Goal: Use online tool/utility: Utilize a website feature to perform a specific function

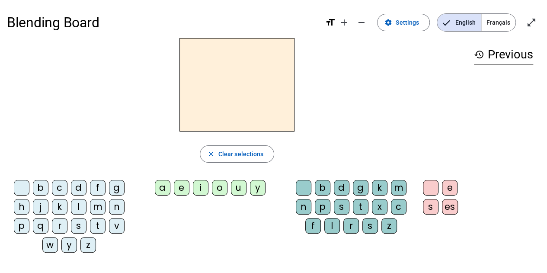
click at [46, 186] on div "b" at bounding box center [41, 188] width 16 height 16
click at [165, 187] on div "a" at bounding box center [163, 188] width 16 height 16
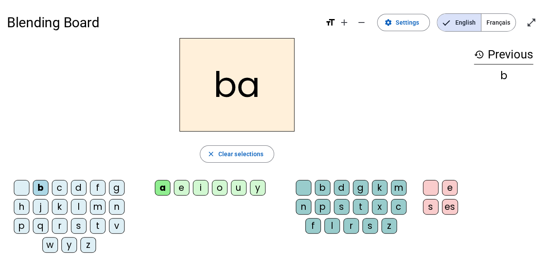
click at [329, 187] on div "b" at bounding box center [323, 188] width 16 height 16
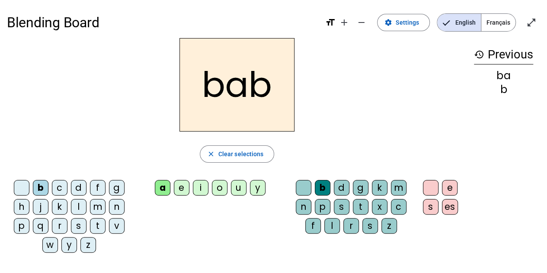
click at [454, 189] on div "e" at bounding box center [450, 188] width 16 height 16
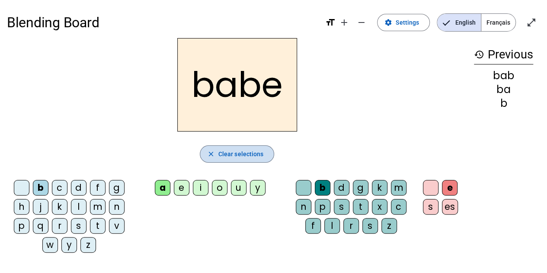
click at [238, 149] on span "Clear selections" at bounding box center [240, 154] width 45 height 10
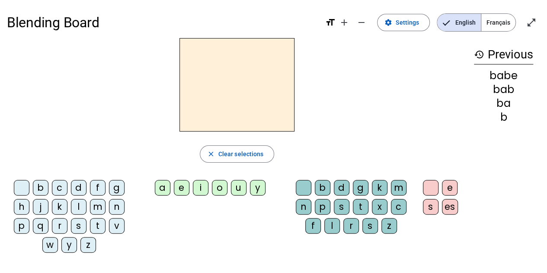
click at [479, 56] on mat-icon "history" at bounding box center [479, 54] width 10 height 10
click at [498, 22] on span "Français" at bounding box center [499, 22] width 34 height 17
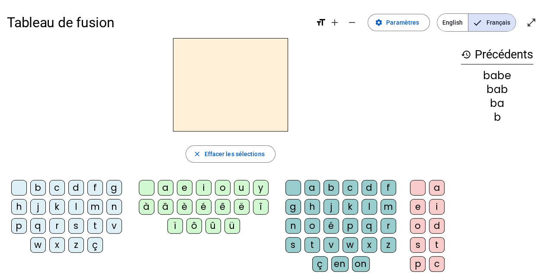
click at [472, 63] on h3 "history Précédents" at bounding box center [497, 54] width 72 height 19
click at [42, 185] on div "b" at bounding box center [38, 188] width 16 height 16
click at [167, 187] on div "a" at bounding box center [166, 188] width 16 height 16
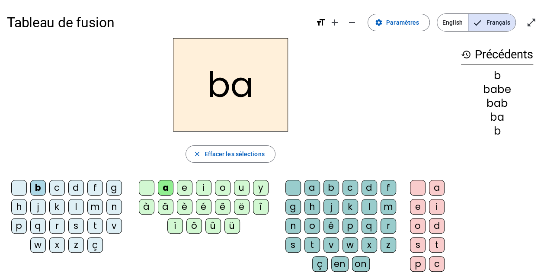
click at [171, 221] on div "ï" at bounding box center [175, 226] width 16 height 16
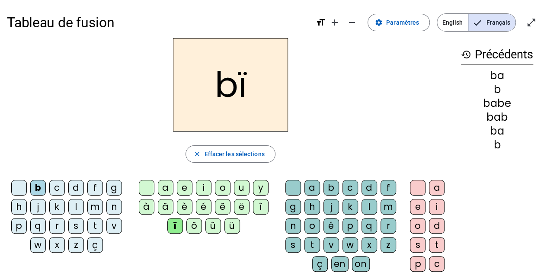
click at [199, 221] on div "ô" at bounding box center [194, 226] width 16 height 16
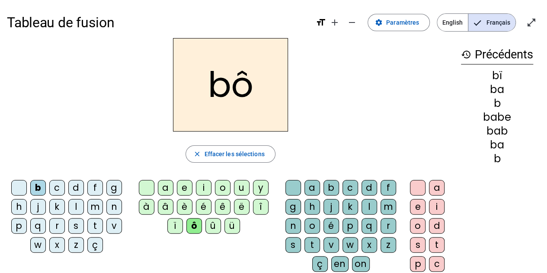
click at [74, 228] on div "s" at bounding box center [76, 226] width 16 height 16
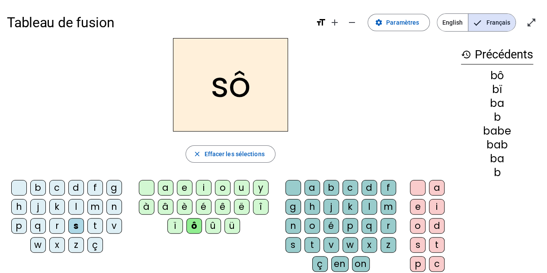
click at [43, 186] on div "b" at bounding box center [38, 188] width 16 height 16
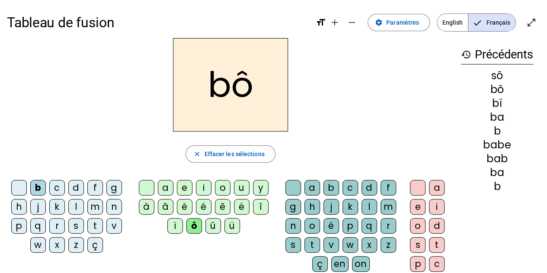
click at [60, 186] on div "c" at bounding box center [57, 188] width 16 height 16
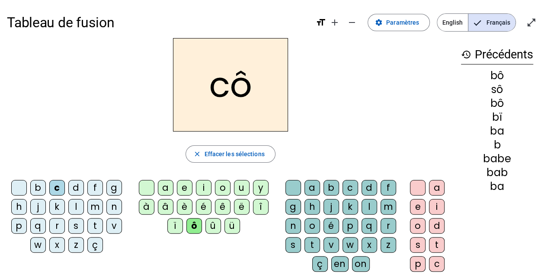
click at [218, 186] on div "o" at bounding box center [223, 188] width 16 height 16
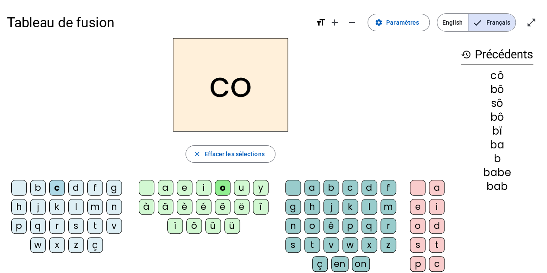
click at [80, 182] on div "d" at bounding box center [76, 188] width 16 height 16
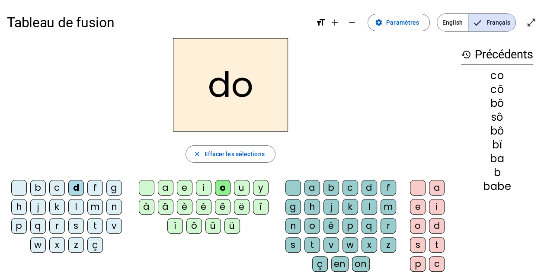
click at [84, 185] on letter-bubble "d" at bounding box center [77, 189] width 19 height 19
click at [91, 183] on div "f" at bounding box center [95, 188] width 16 height 16
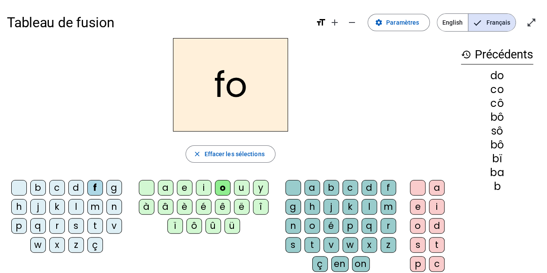
click at [112, 184] on div "g" at bounding box center [114, 188] width 16 height 16
